Goal: Navigation & Orientation: Find specific page/section

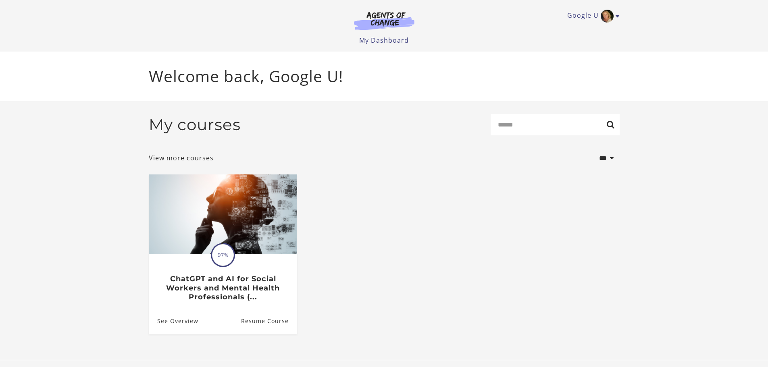
click at [384, 20] on img at bounding box center [384, 20] width 77 height 19
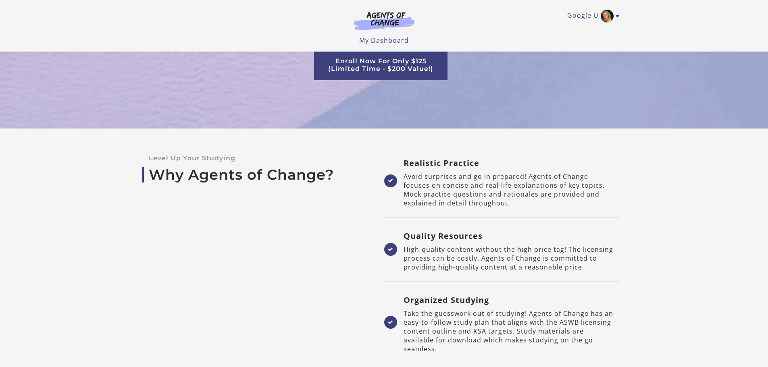
scroll to position [1582, 0]
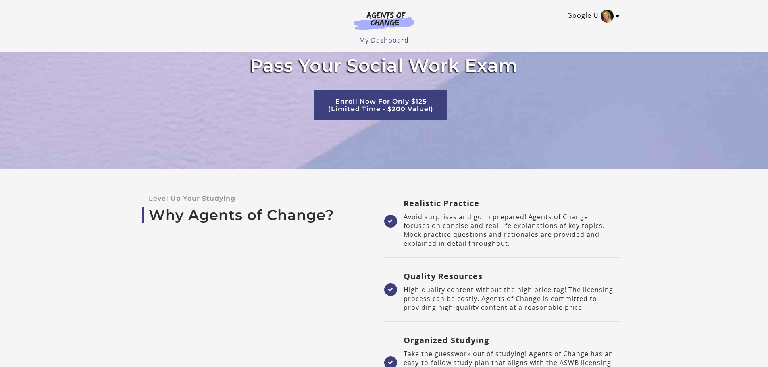
click at [582, 15] on link "Google U" at bounding box center [591, 16] width 48 height 13
click at [568, 29] on link "My Account" at bounding box center [586, 30] width 71 height 14
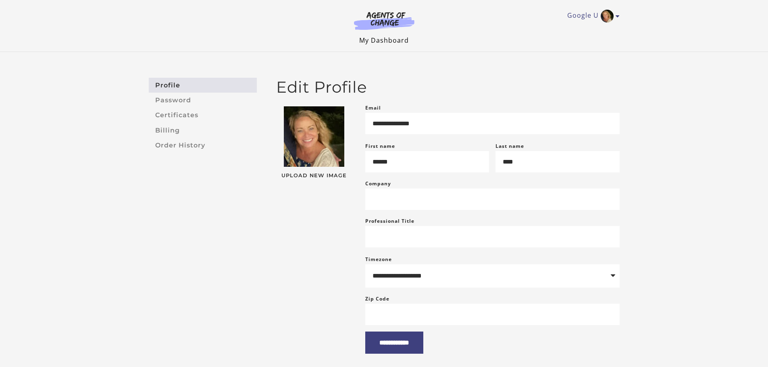
click at [384, 39] on link "My Dashboard" at bounding box center [384, 40] width 50 height 9
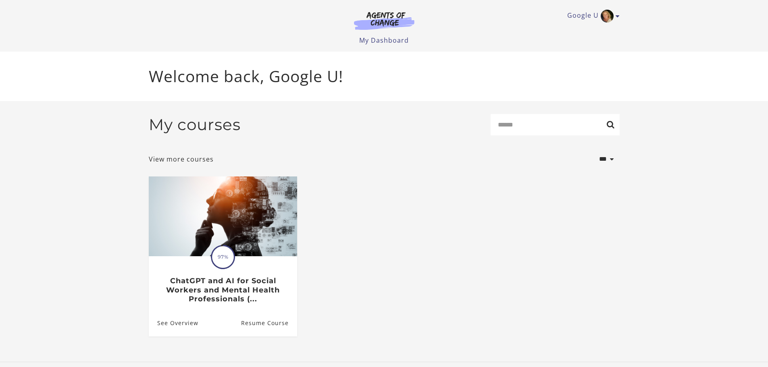
click at [389, 21] on img at bounding box center [384, 20] width 77 height 19
